Goal: Navigation & Orientation: Locate item on page

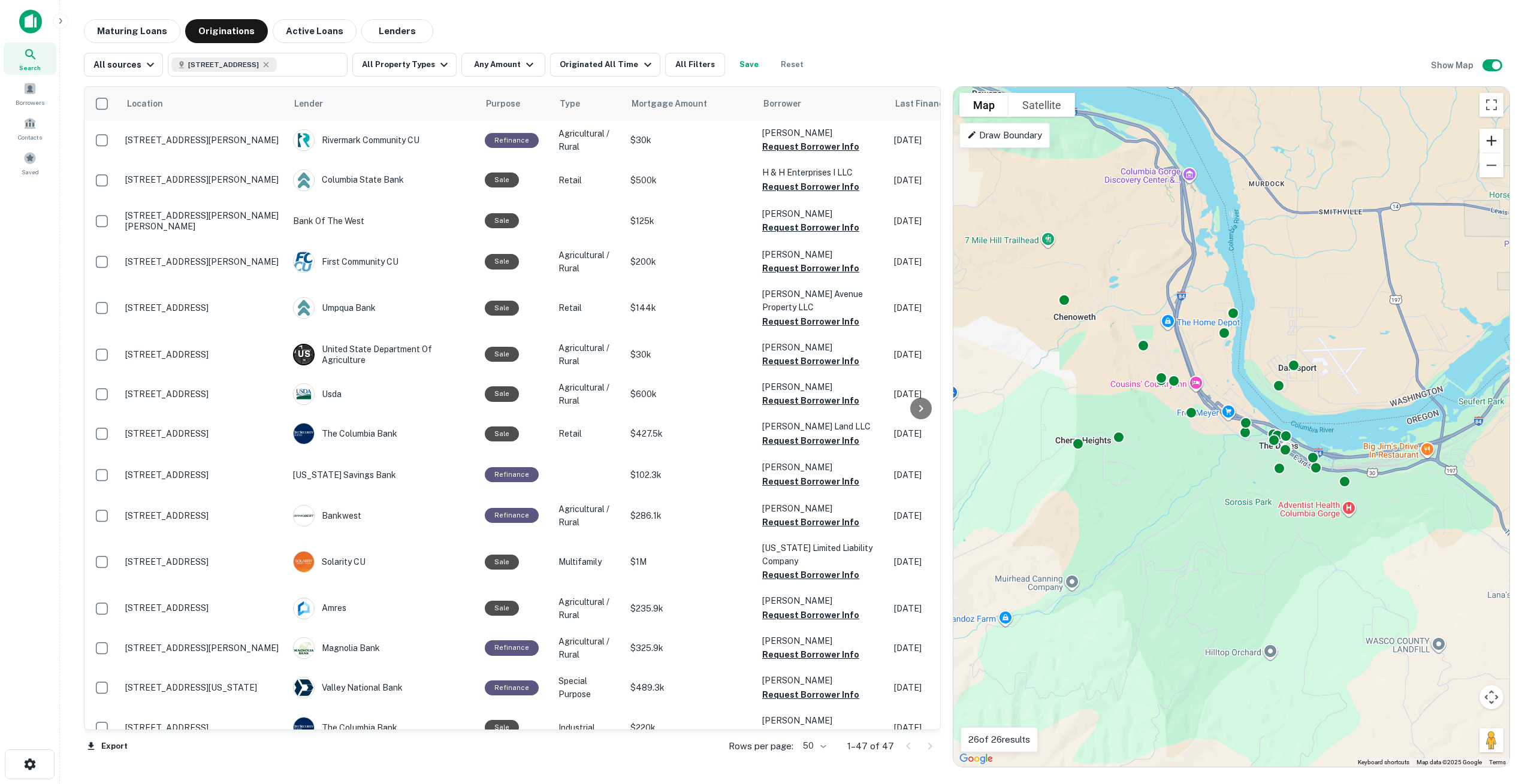
click at [1493, 137] on button "Zoom in" at bounding box center [1492, 141] width 24 height 24
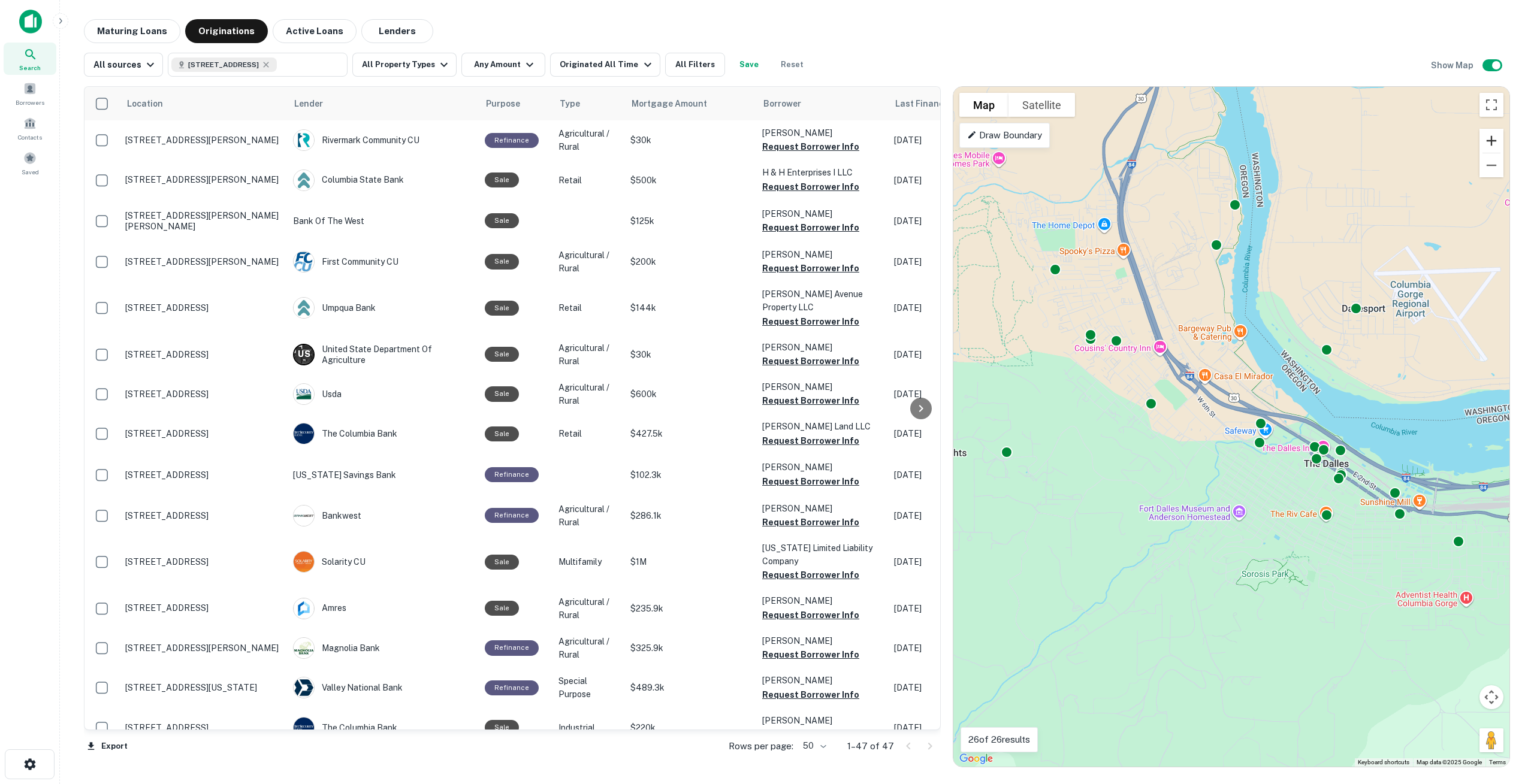
click at [1493, 137] on button "Zoom in" at bounding box center [1492, 141] width 24 height 24
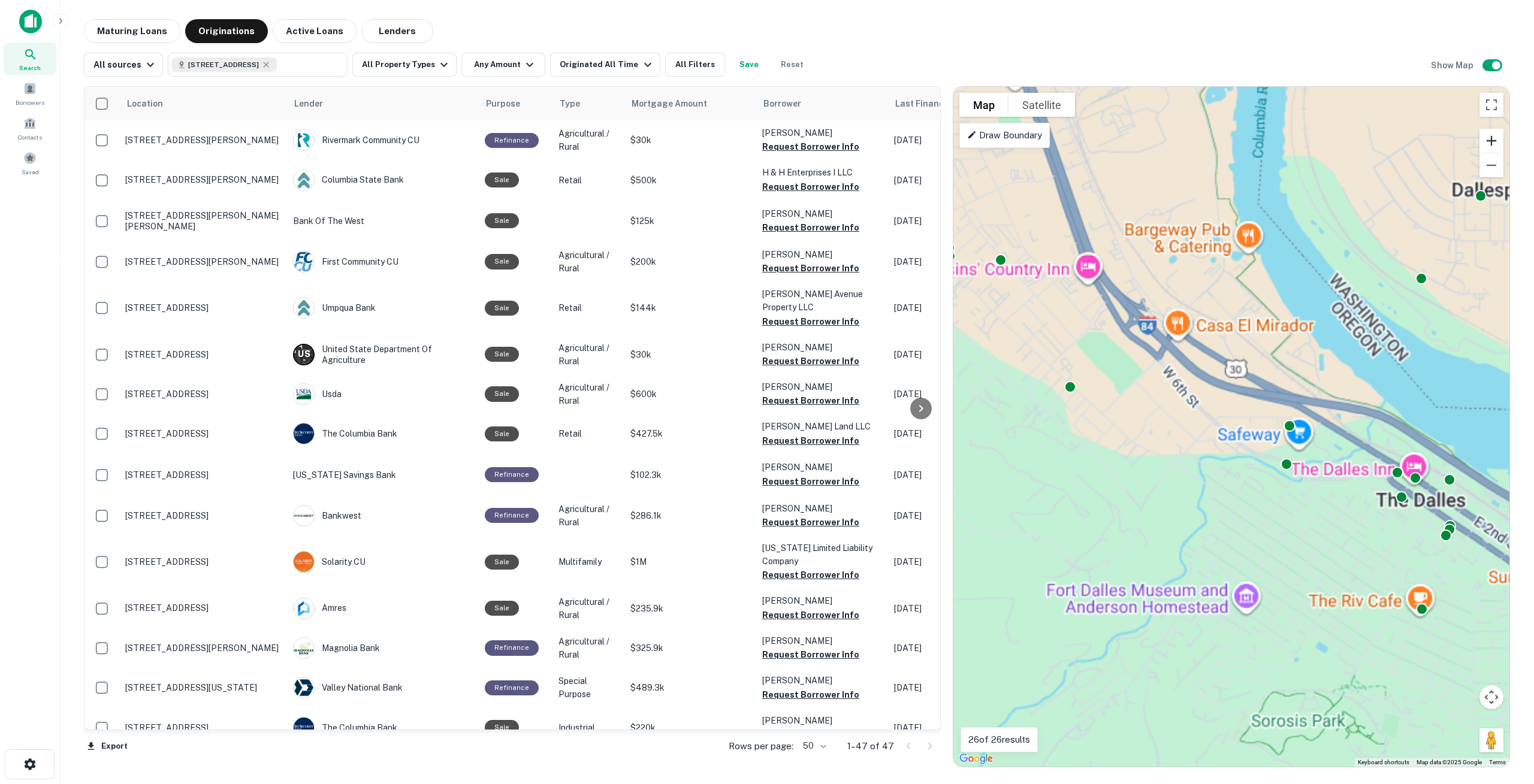
click at [1493, 137] on button "Zoom in" at bounding box center [1492, 141] width 24 height 24
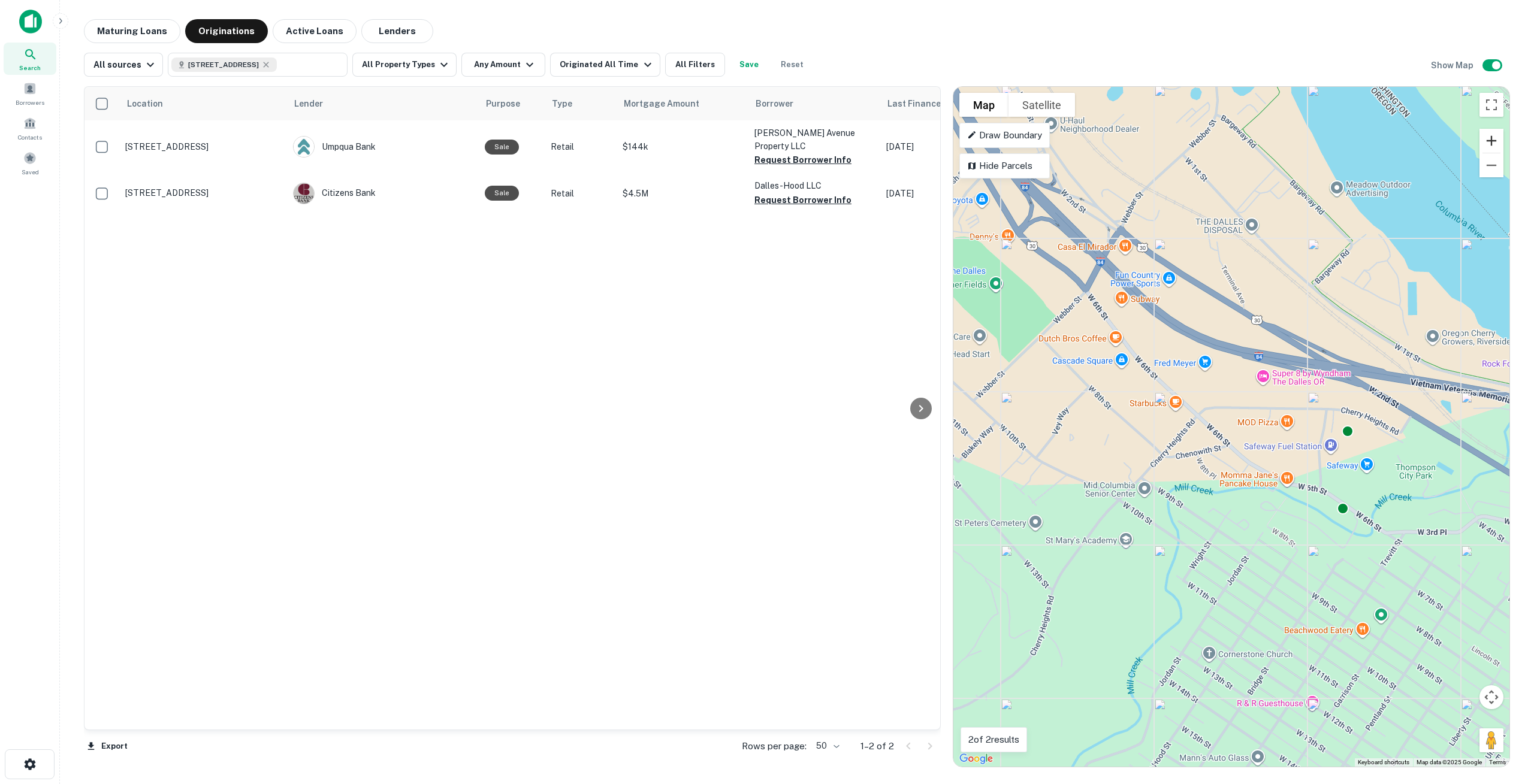
click at [1493, 137] on button "Zoom in" at bounding box center [1492, 141] width 24 height 24
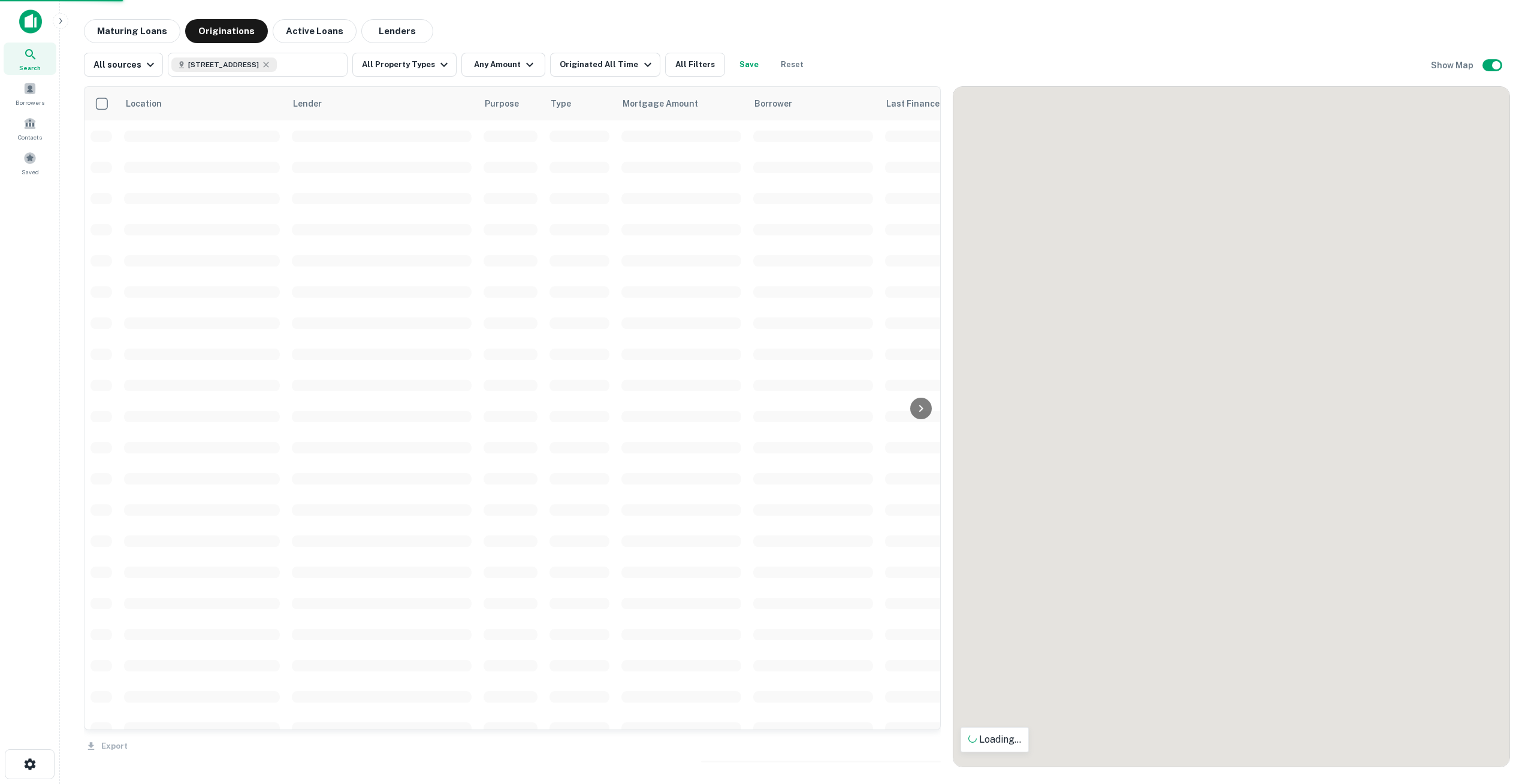
click at [1493, 137] on div at bounding box center [1232, 427] width 556 height 680
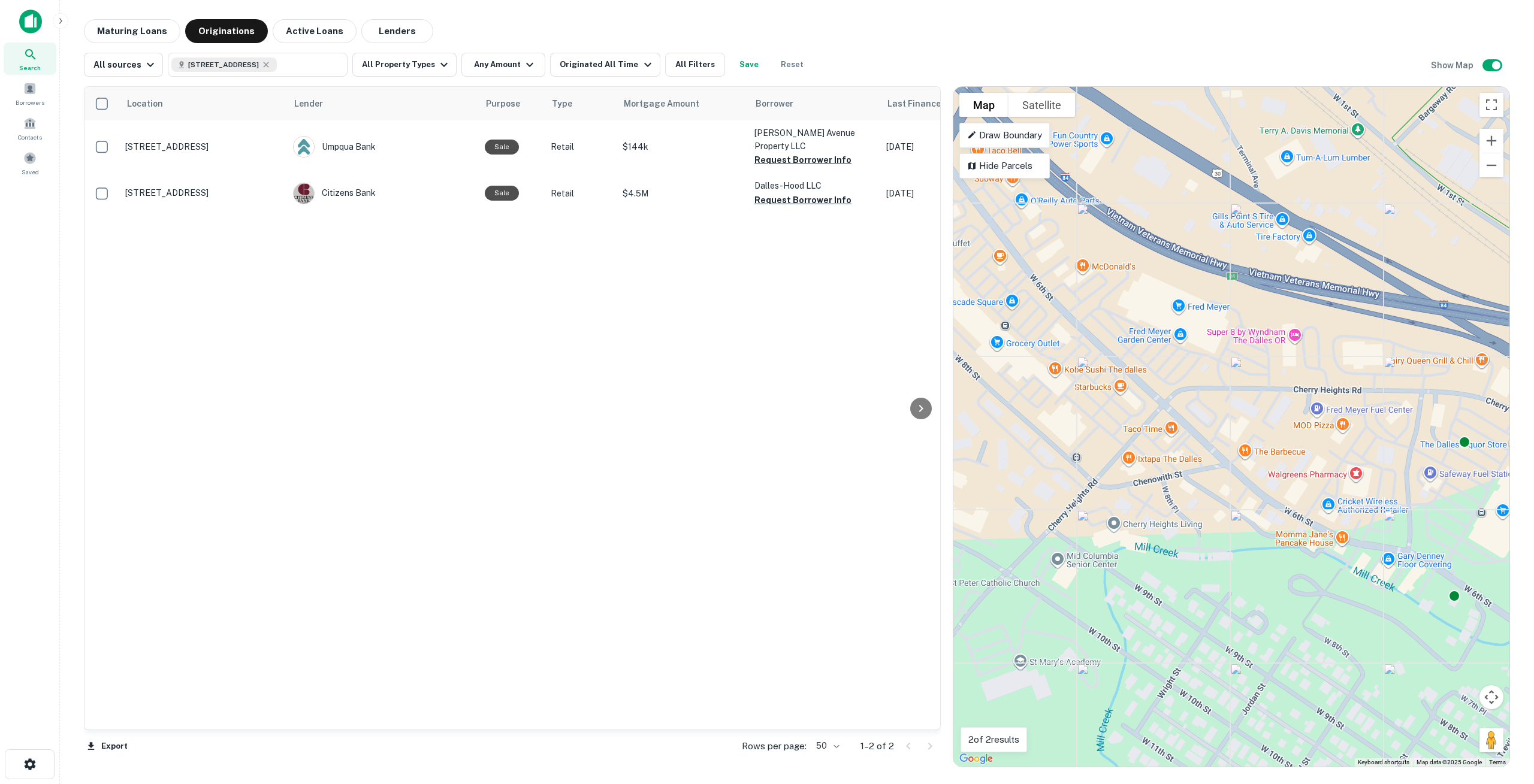
click at [1233, 440] on div "To activate drag with keyboard, press Alt + Enter. Once in keyboard drag state,…" at bounding box center [1232, 427] width 556 height 680
click at [1494, 139] on button "Zoom in" at bounding box center [1492, 141] width 24 height 24
